Goal: Information Seeking & Learning: Learn about a topic

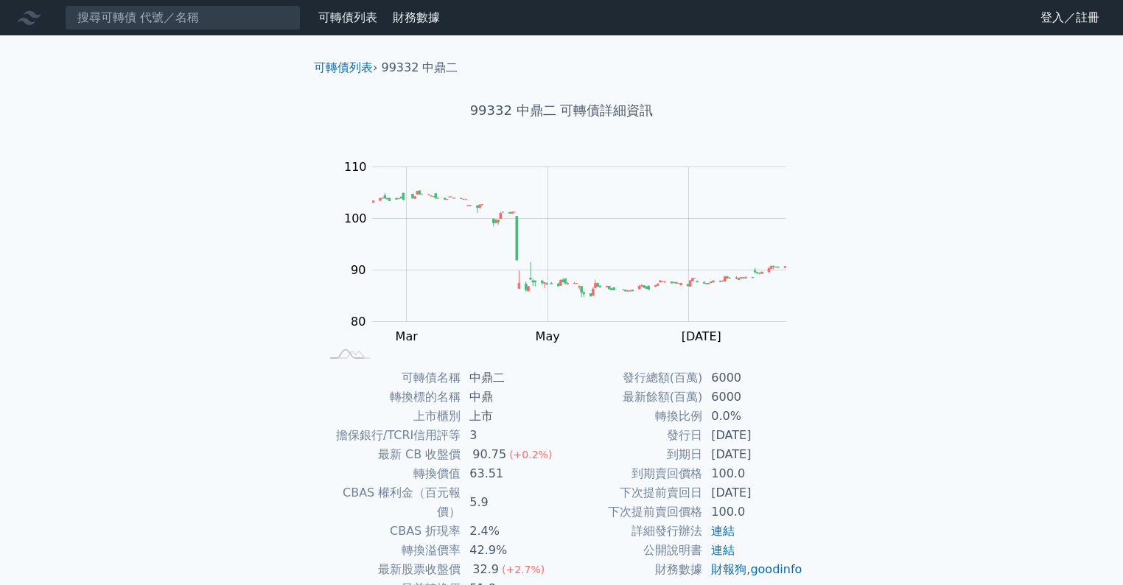
scroll to position [97, 0]
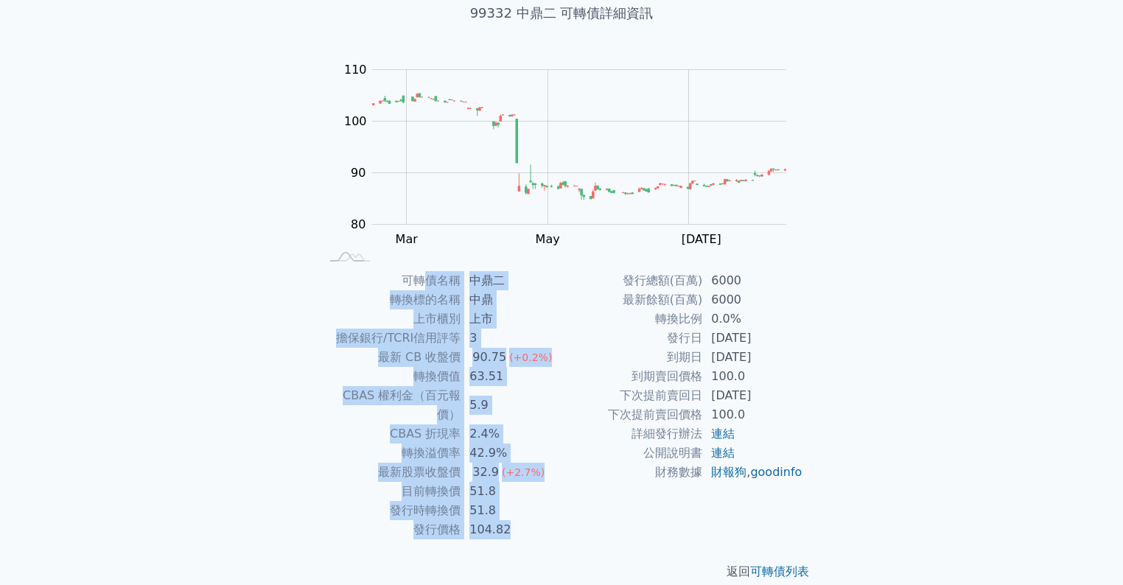
drag, startPoint x: 427, startPoint y: 281, endPoint x: 975, endPoint y: 391, distance: 559.1
click at [975, 386] on div "可轉債列表 財務數據 可轉債列表 財務數據 登入／註冊 登入／註冊 可轉債列表 › 99332 中鼎二 99332 中鼎二 可轉債詳細資訊 Zoom Out …" at bounding box center [561, 253] width 1123 height 701
drag, startPoint x: 956, startPoint y: 387, endPoint x: 931, endPoint y: 352, distance: 43.3
click at [955, 387] on div "可轉債列表 財務數據 可轉債列表 財務數據 登入／註冊 登入／註冊 可轉債列表 › 99332 中鼎二 99332 中鼎二 可轉債詳細資訊 Zoom Out …" at bounding box center [561, 253] width 1123 height 701
click at [870, 326] on div "可轉債列表 財務數據 可轉債列表 財務數據 登入／註冊 登入／註冊 可轉債列表 › 99332 中鼎二 99332 中鼎二 可轉債詳細資訊 Zoom Out …" at bounding box center [561, 253] width 1123 height 701
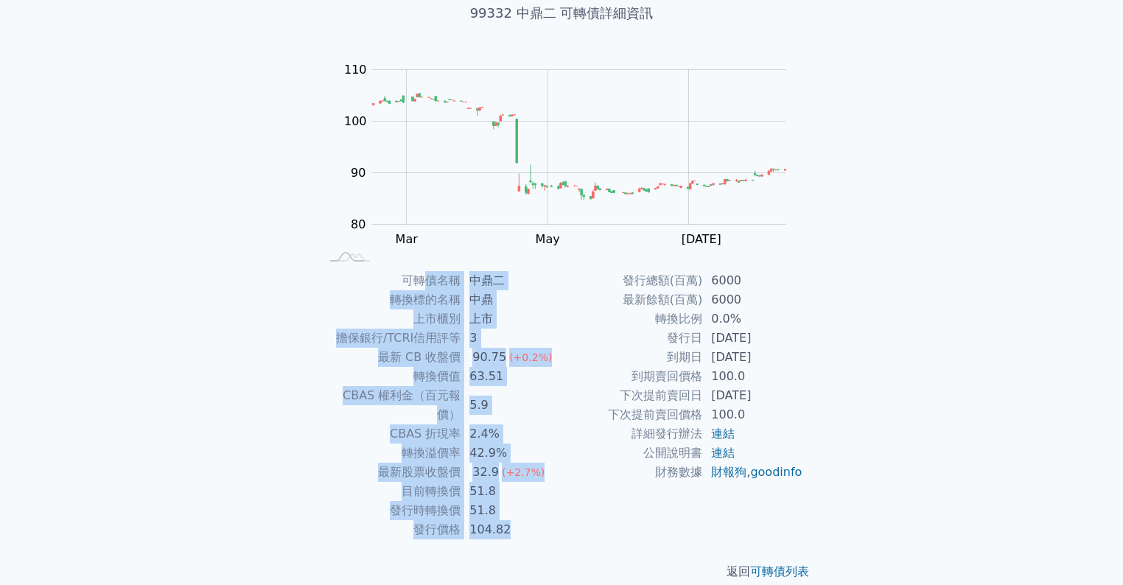
click at [857, 323] on div "可轉債列表 財務數據 可轉債列表 財務數據 登入／註冊 登入／註冊 可轉債列表 › 99332 中鼎二 99332 中鼎二 可轉債詳細資訊 Zoom Out …" at bounding box center [561, 253] width 1123 height 701
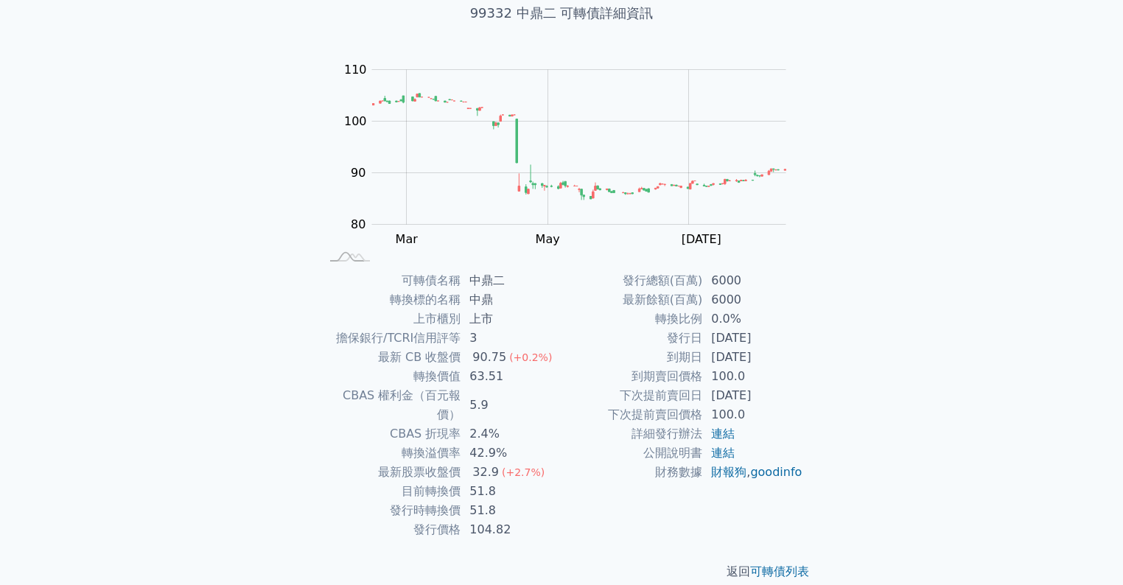
drag, startPoint x: 710, startPoint y: 399, endPoint x: 779, endPoint y: 404, distance: 68.7
click at [779, 404] on td "[DATE]" at bounding box center [752, 395] width 101 height 19
click at [795, 409] on td "100.0" at bounding box center [752, 414] width 101 height 19
